Goal: Complete application form

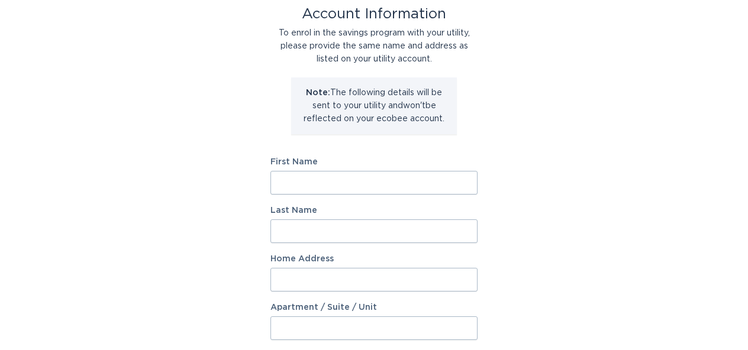
scroll to position [92, 0]
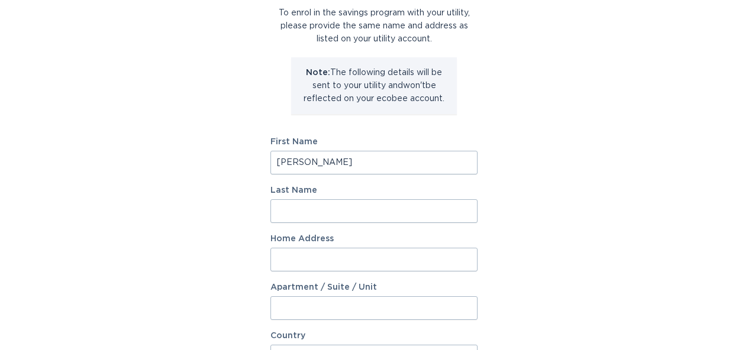
type input "[PERSON_NAME]"
click at [535, 240] on div "Account Information To enrol in the savings program with your utility, please p…" at bounding box center [374, 270] width 748 height 654
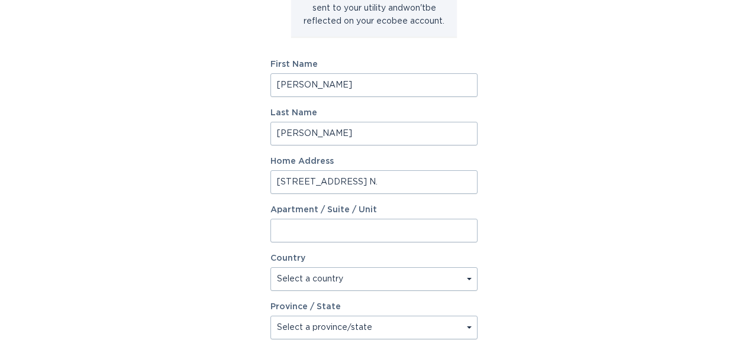
scroll to position [192, 0]
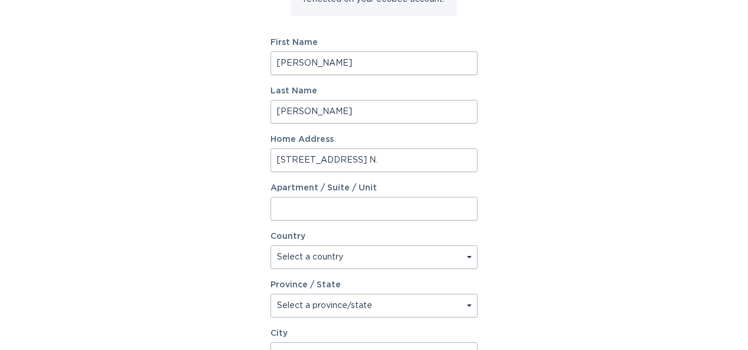
type input "[STREET_ADDRESS] N."
select select "US"
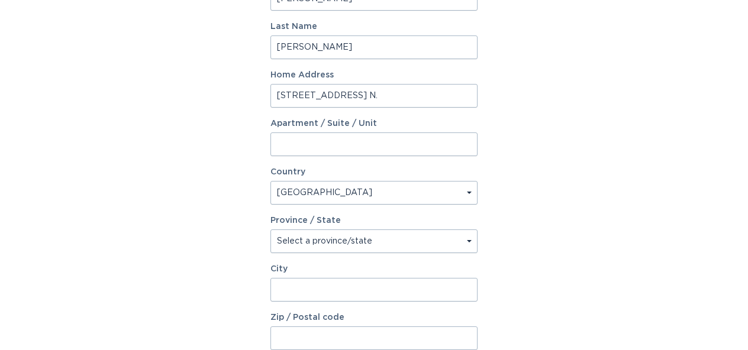
scroll to position [257, 0]
select select "MN"
type input "Maple"
type input "[GEOGRAPHIC_DATA]"
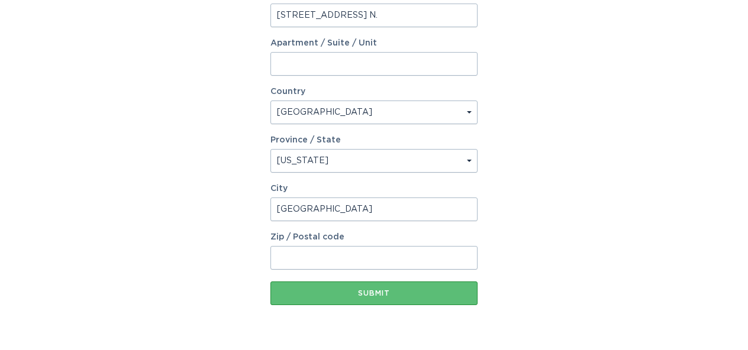
scroll to position [341, 0]
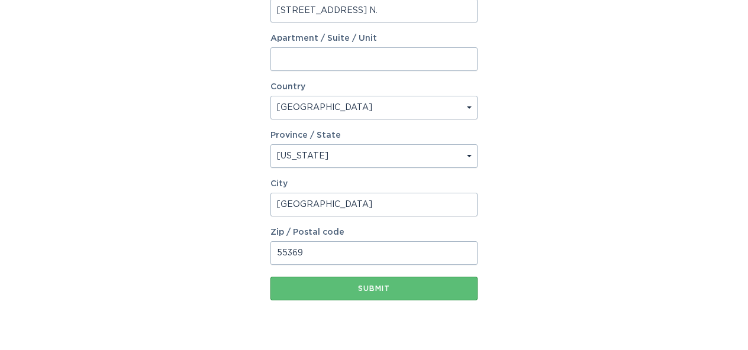
type input "55369"
click at [503, 247] on div "Account Information To enrol in the savings program with your utility, please p…" at bounding box center [374, 21] width 748 height 654
click at [380, 289] on div "Submit" at bounding box center [373, 288] width 195 height 7
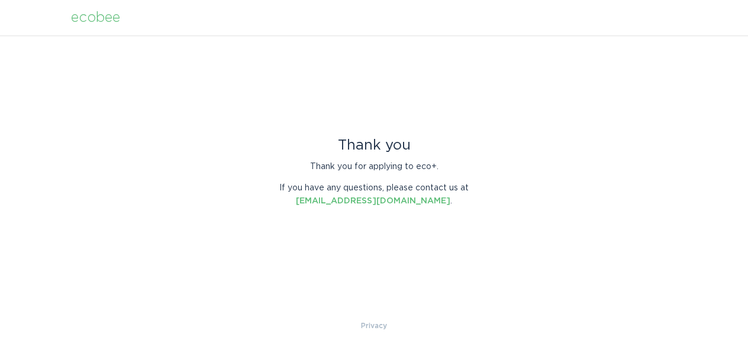
scroll to position [0, 0]
